Goal: Task Accomplishment & Management: Use online tool/utility

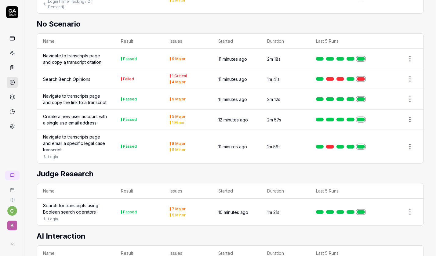
scroll to position [401, 0]
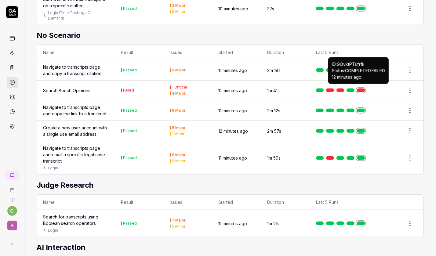
click at [361, 89] on link at bounding box center [361, 91] width 8 height 4
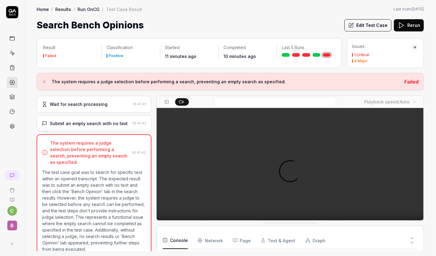
scroll to position [86, 0]
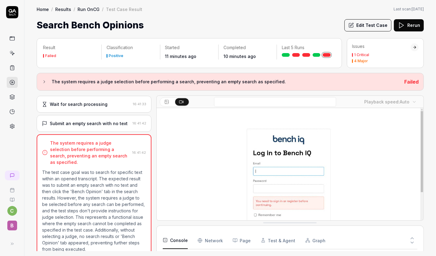
click at [412, 24] on button "Rerun" at bounding box center [409, 25] width 30 height 12
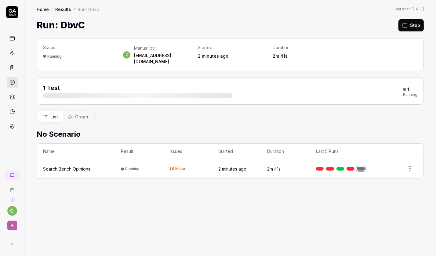
click at [359, 167] on div at bounding box center [342, 169] width 53 height 4
click at [360, 167] on link at bounding box center [361, 169] width 8 height 4
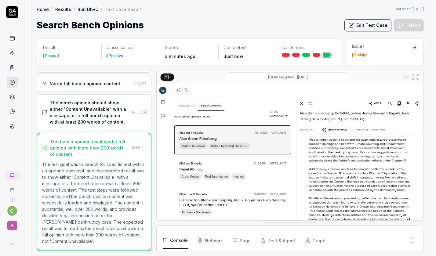
scroll to position [446, 0]
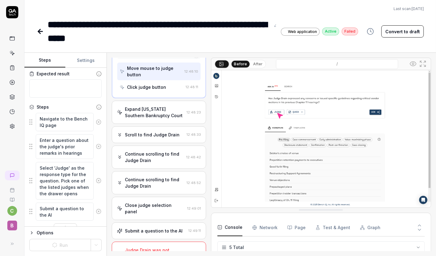
scroll to position [54, 0]
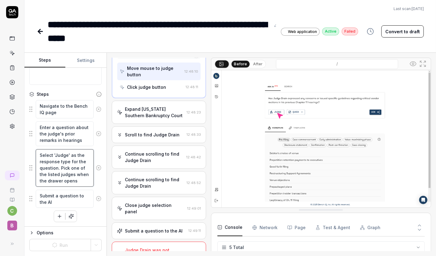
click at [80, 175] on textarea "Select 'Judge' as the response type for the question. Pick one of the listed ju…" at bounding box center [65, 168] width 58 height 38
click at [57, 168] on textarea "Select 'Judge' as the response type for the question. Pick one of the listed ju…" at bounding box center [65, 168] width 58 height 38
click at [80, 181] on textarea "Select 'Judge' as the response type for the question. Pick one of the listed ju…" at bounding box center [65, 168] width 58 height 38
type textarea "*"
